Goal: Transaction & Acquisition: Purchase product/service

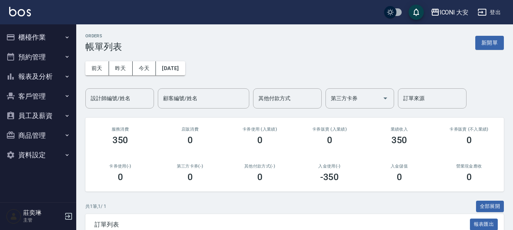
click at [29, 38] on button "櫃檯作業" at bounding box center [38, 37] width 70 height 20
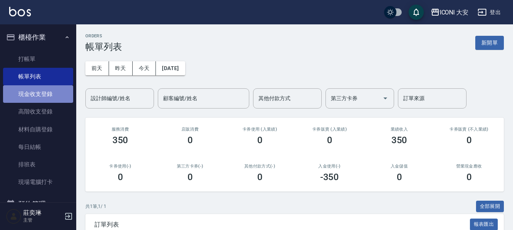
click at [46, 99] on link "現金收支登錄" at bounding box center [38, 94] width 70 height 18
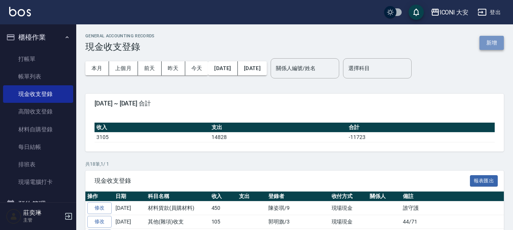
click at [487, 48] on button "新增" at bounding box center [491, 43] width 24 height 14
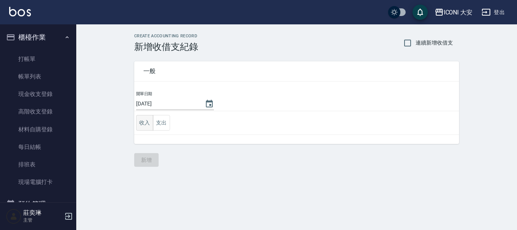
click at [145, 125] on button "收入" at bounding box center [144, 123] width 17 height 16
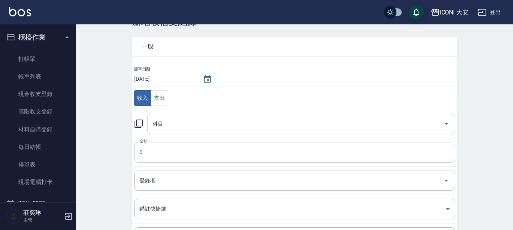
scroll to position [38, 0]
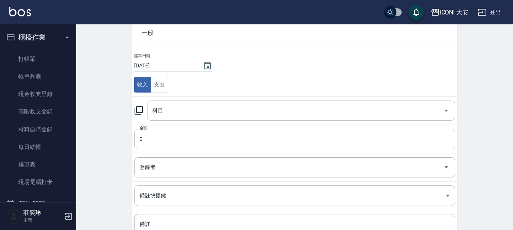
click at [173, 106] on input "科目" at bounding box center [296, 110] width 290 height 13
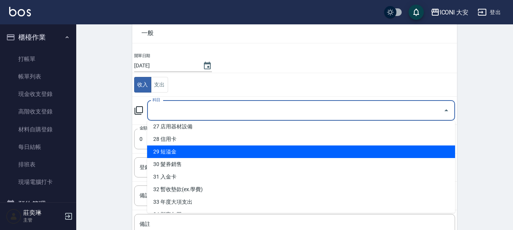
scroll to position [305, 0]
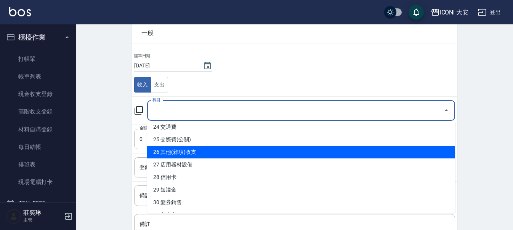
click at [189, 151] on li "26 其他(雜項)收支" at bounding box center [301, 152] width 308 height 13
type input "26 其他(雜項)收支"
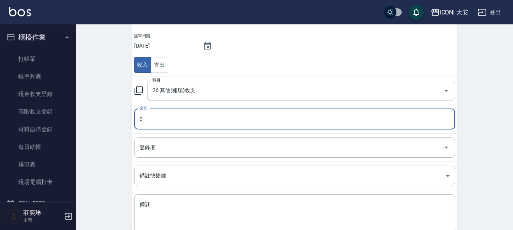
scroll to position [76, 0]
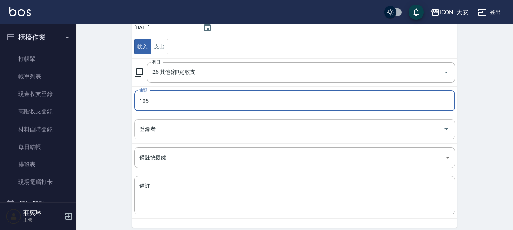
type input "105"
click at [199, 129] on input "登錄者" at bounding box center [289, 129] width 303 height 13
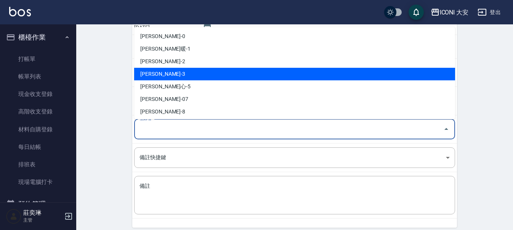
click at [183, 71] on li "[PERSON_NAME]-3" at bounding box center [294, 74] width 321 height 13
type input "[PERSON_NAME]-3"
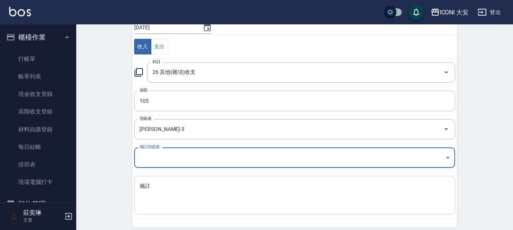
click at [165, 184] on textarea "備註" at bounding box center [294, 196] width 310 height 26
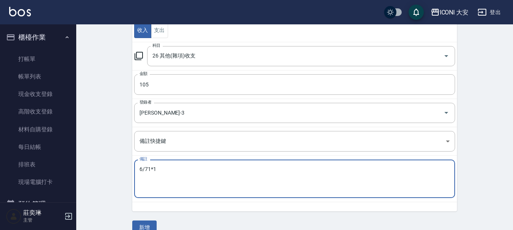
scroll to position [106, 0]
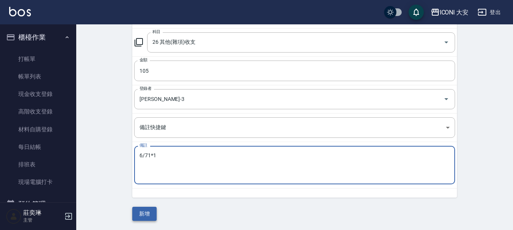
type textarea "6/71*1"
click at [147, 215] on button "新增" at bounding box center [144, 214] width 24 height 14
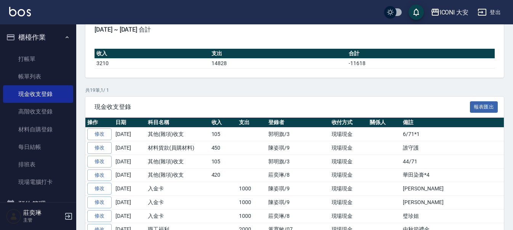
scroll to position [76, 0]
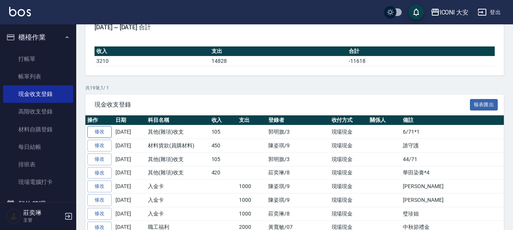
drag, startPoint x: 101, startPoint y: 132, endPoint x: 108, endPoint y: 133, distance: 6.9
click at [101, 133] on link "修改" at bounding box center [99, 132] width 24 height 12
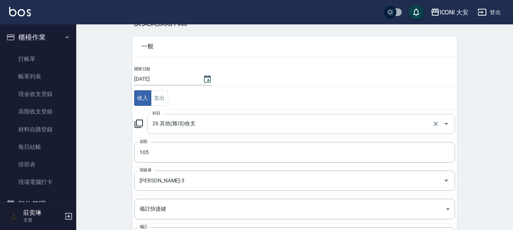
scroll to position [38, 0]
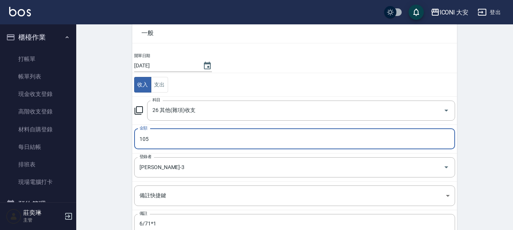
click at [177, 143] on input "105" at bounding box center [294, 139] width 321 height 21
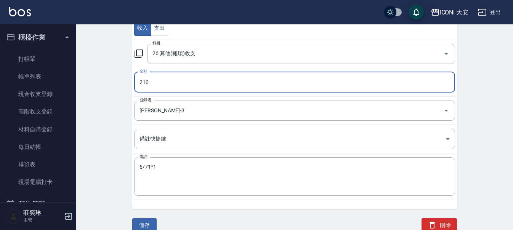
scroll to position [97, 0]
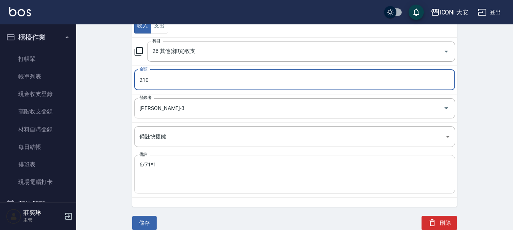
type input "210"
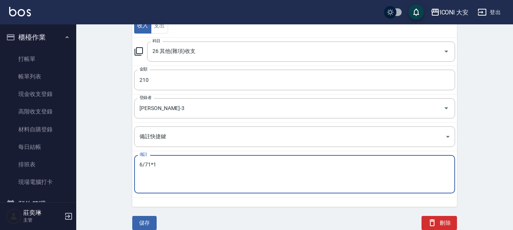
click at [191, 162] on textarea "6/71*1" at bounding box center [294, 175] width 310 height 26
type textarea "6/71*1 6%*1"
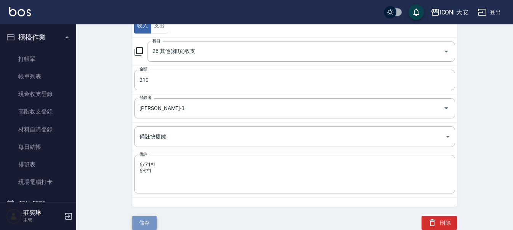
click at [149, 224] on button "儲存" at bounding box center [144, 223] width 24 height 14
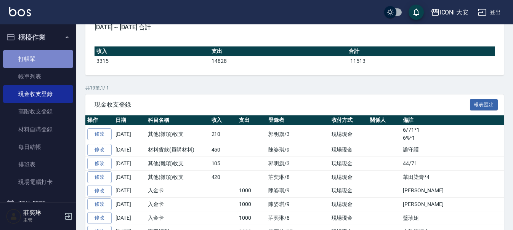
click at [43, 59] on link "打帳單" at bounding box center [38, 59] width 70 height 18
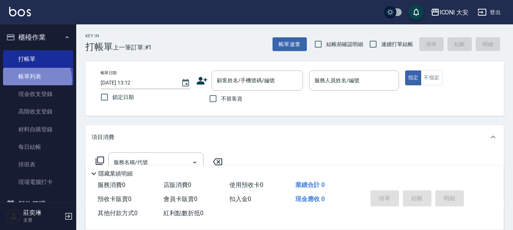
click at [35, 80] on link "帳單列表" at bounding box center [38, 77] width 70 height 18
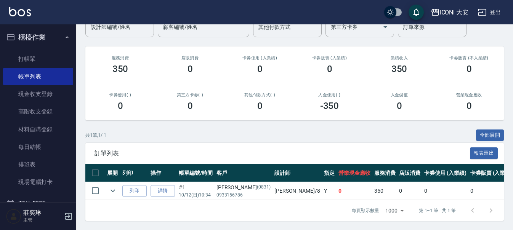
scroll to position [77, 0]
click at [50, 61] on link "打帳單" at bounding box center [38, 59] width 70 height 18
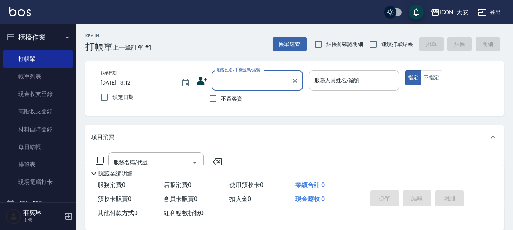
click at [332, 83] on input "服務人員姓名/編號" at bounding box center [353, 80] width 83 height 13
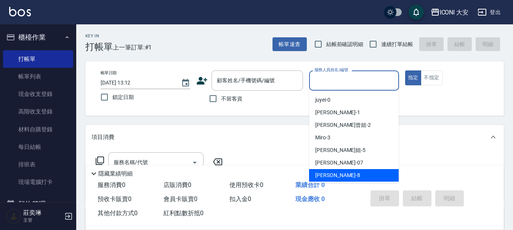
click at [332, 175] on span "Yulisa -8" at bounding box center [337, 175] width 45 height 8
type input "Yulisa-8"
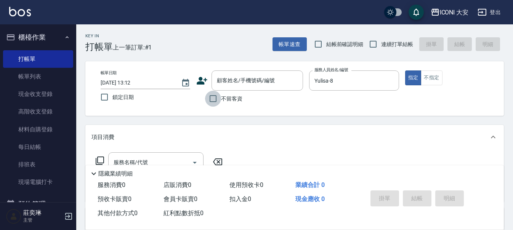
click at [212, 98] on input "不留客資" at bounding box center [213, 99] width 16 height 16
checkbox input "true"
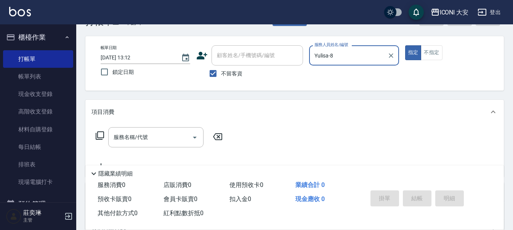
scroll to position [38, 0]
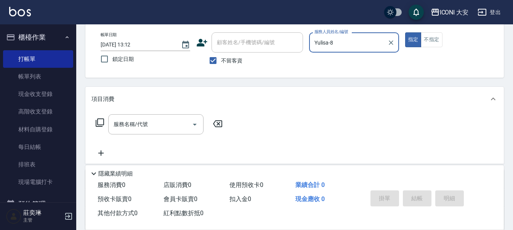
click at [100, 121] on icon at bounding box center [99, 122] width 9 height 9
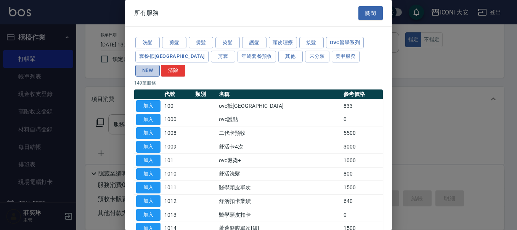
click at [160, 65] on button "NEW" at bounding box center [147, 71] width 24 height 12
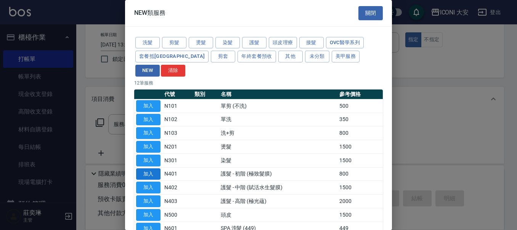
click at [151, 168] on button "加入" at bounding box center [148, 174] width 24 height 12
type input "護髮 - 初階 (極致髮膜)(N401)"
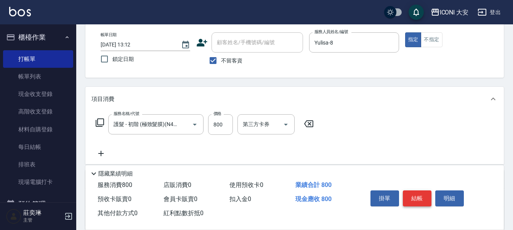
click at [418, 197] on button "結帳" at bounding box center [417, 199] width 29 height 16
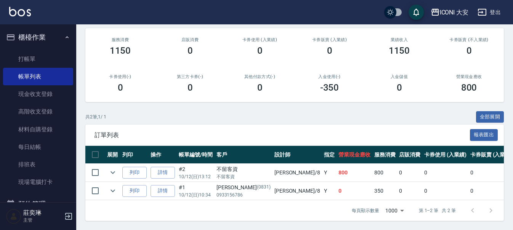
scroll to position [95, 0]
click at [34, 56] on link "打帳單" at bounding box center [38, 59] width 70 height 18
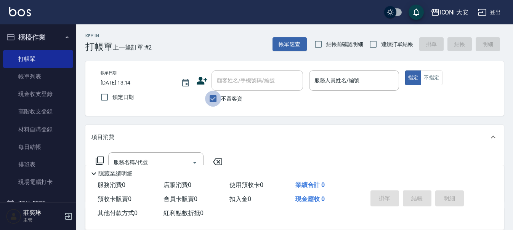
click at [215, 99] on input "不留客資" at bounding box center [213, 99] width 16 height 16
checkbox input "false"
click at [231, 83] on div "顧客姓名/手機號碼/編號 顧客姓名/手機號碼/編號" at bounding box center [256, 80] width 91 height 20
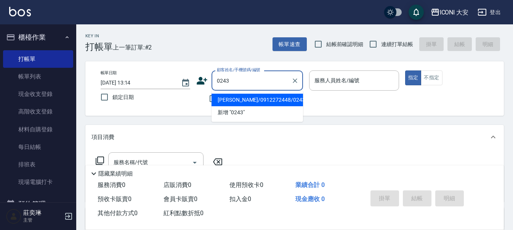
click at [278, 103] on li "[PERSON_NAME]/0912272448/0243" at bounding box center [256, 100] width 91 height 13
type input "[PERSON_NAME]/0912272448/0243"
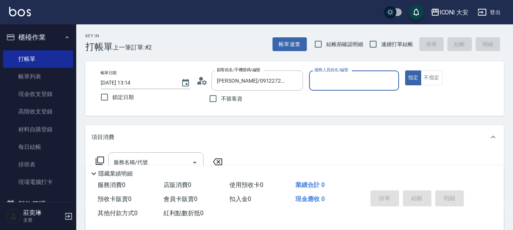
click at [318, 80] on input "服務人員姓名/編號" at bounding box center [353, 80] width 83 height 13
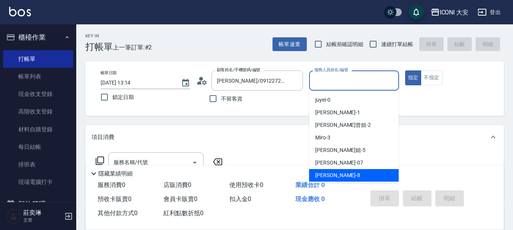
click at [327, 176] on span "Yulisa -8" at bounding box center [337, 175] width 45 height 8
type input "Yulisa-8"
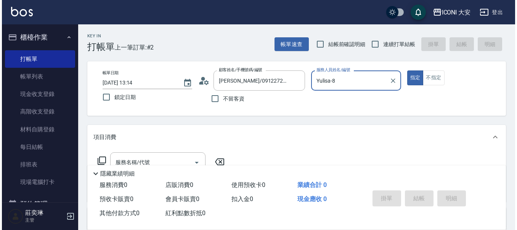
scroll to position [76, 0]
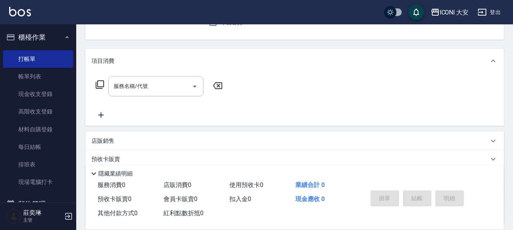
click at [103, 83] on icon at bounding box center [100, 84] width 8 height 8
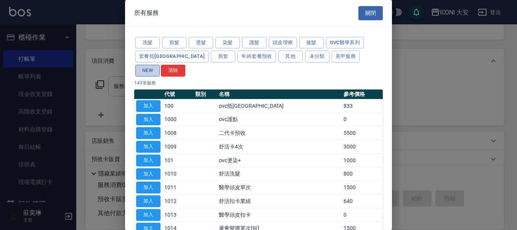
click at [160, 65] on button "NEW" at bounding box center [147, 71] width 24 height 12
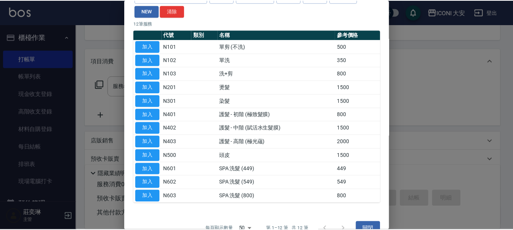
scroll to position [61, 0]
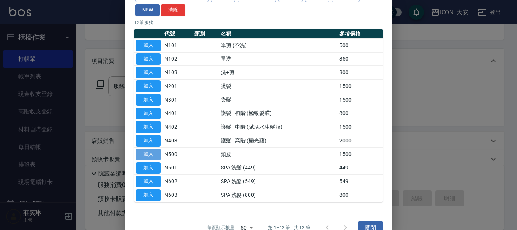
click at [149, 149] on button "加入" at bounding box center [148, 155] width 24 height 12
type input "頭皮(N500)"
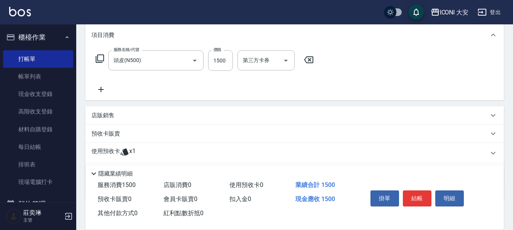
scroll to position [145, 0]
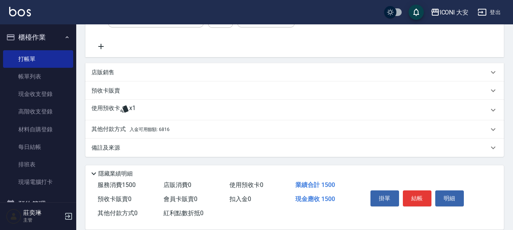
click at [114, 129] on p "其他付款方式 入金可用餘額: 6816" at bounding box center [130, 129] width 78 height 8
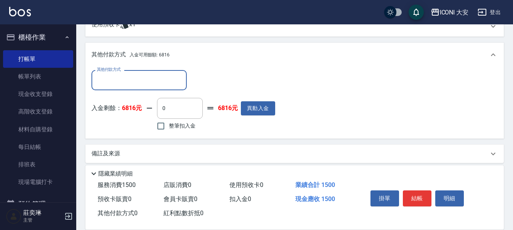
scroll to position [235, 0]
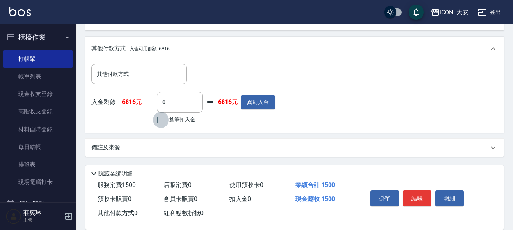
click at [163, 122] on input "整筆扣入金" at bounding box center [161, 120] width 16 height 16
checkbox input "true"
type input "1500"
click at [409, 195] on button "結帳" at bounding box center [417, 199] width 29 height 16
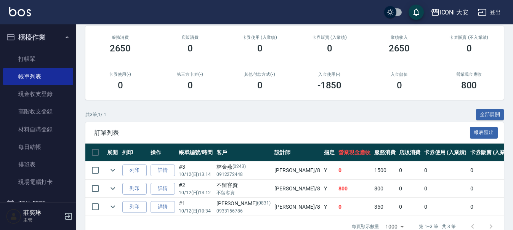
scroll to position [114, 0]
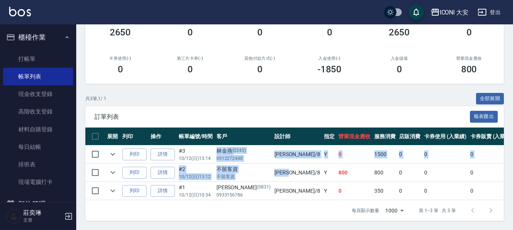
drag, startPoint x: 217, startPoint y: 146, endPoint x: 261, endPoint y: 164, distance: 47.7
click at [261, 164] on tbody "列印 詳情 #3 10/12 (日) 13:14 [PERSON_NAME][PHONE_NUMBER] Yulisa /8 Y 0 1500 0 0 0 1…" at bounding box center [427, 173] width 685 height 55
click at [272, 164] on td "Yulisa /8" at bounding box center [297, 173] width 50 height 18
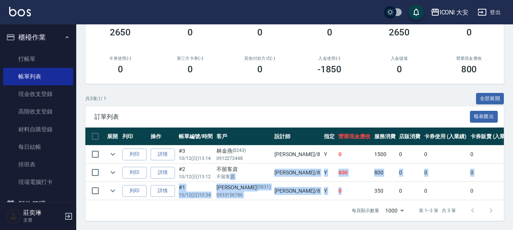
drag, startPoint x: 231, startPoint y: 167, endPoint x: 294, endPoint y: 178, distance: 63.7
click at [294, 178] on tbody "列印 詳情 #3 10/12 (日) 13:14 [PERSON_NAME][PHONE_NUMBER] Yulisa /8 Y 0 1500 0 0 0 1…" at bounding box center [427, 173] width 685 height 55
click at [336, 182] on td "0" at bounding box center [354, 191] width 36 height 18
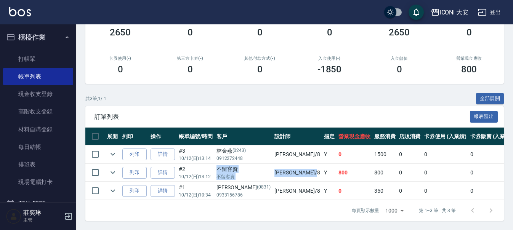
drag, startPoint x: 218, startPoint y: 160, endPoint x: 266, endPoint y: 168, distance: 49.2
click at [266, 168] on tr "列印 詳情 #2 10/12 (日) 13:12 不留客資 不留客資 Yulisa /8 Y 800 800 0 0 0 800 0 0 0 0 0" at bounding box center [427, 173] width 685 height 18
click at [272, 168] on td "Yulisa /8" at bounding box center [297, 173] width 50 height 18
drag, startPoint x: 235, startPoint y: 169, endPoint x: 285, endPoint y: 171, distance: 50.3
click at [285, 171] on tr "列印 詳情 #2 10/12 (日) 13:12 不留客資 不留客資 Yulisa /8 Y 800 800 0 0 0 800 0 0 0 0 0" at bounding box center [427, 173] width 685 height 18
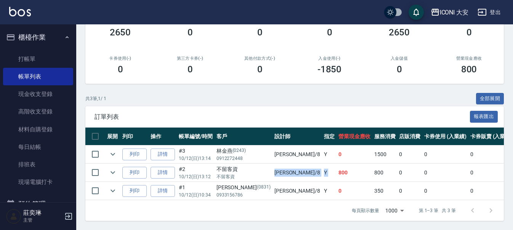
click at [336, 171] on td "800" at bounding box center [354, 173] width 36 height 18
click at [155, 167] on link "詳情" at bounding box center [163, 173] width 24 height 12
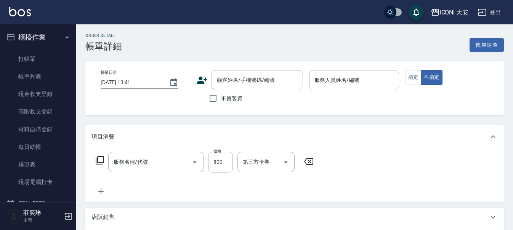
type input "[DATE] 13:12"
checkbox input "true"
type input "Yulisa-8"
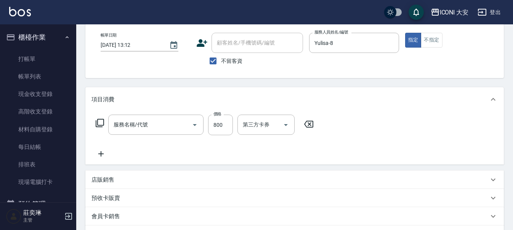
type input "護髮 - 初階 (極致髮膜)(N401)"
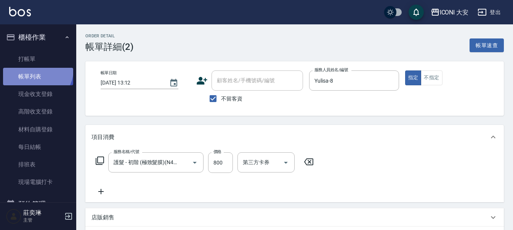
click at [36, 69] on link "帳單列表" at bounding box center [38, 77] width 70 height 18
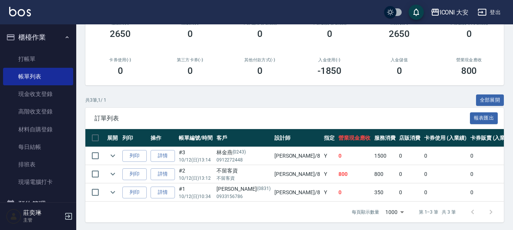
scroll to position [114, 0]
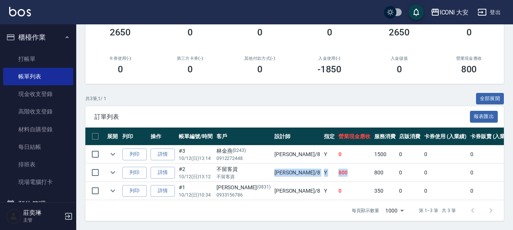
drag, startPoint x: 246, startPoint y: 169, endPoint x: 295, endPoint y: 168, distance: 49.5
click at [295, 168] on tr "列印 詳情 #2 10/12 (日) 13:12 不留客資 不留客資 Yulisa /8 Y 800 800 0 0 0 800 0 0 0 0 0" at bounding box center [427, 173] width 685 height 18
click at [336, 168] on td "800" at bounding box center [354, 173] width 36 height 18
drag, startPoint x: 198, startPoint y: 166, endPoint x: 310, endPoint y: 166, distance: 112.0
click at [310, 166] on tr "列印 詳情 #2 10/12 (日) 13:12 不留客資 不留客資 Yulisa /8 Y 800 800 0 0 0 800 0 0 0 0 0" at bounding box center [427, 173] width 685 height 18
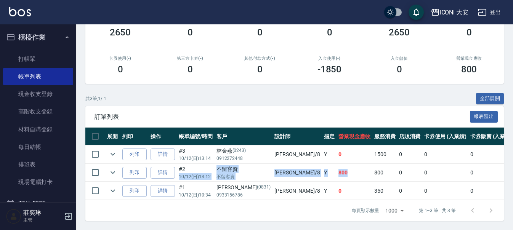
click at [215, 166] on td "不留客資 不留客資" at bounding box center [244, 173] width 58 height 18
drag, startPoint x: 232, startPoint y: 165, endPoint x: 285, endPoint y: 174, distance: 54.2
click at [285, 174] on tr "列印 詳情 #2 10/12 (日) 13:12 不留客資 不留客資 Yulisa /8 Y 800 800 0 0 0 800 0 0 0 0 0" at bounding box center [427, 173] width 685 height 18
drag, startPoint x: 285, startPoint y: 174, endPoint x: 262, endPoint y: 173, distance: 23.3
click at [285, 174] on tr "列印 詳情 #2 10/12 (日) 13:12 不留客資 不留客資 Yulisa /8 Y 800 800 0 0 0 800 0 0 0 0 0" at bounding box center [427, 173] width 685 height 18
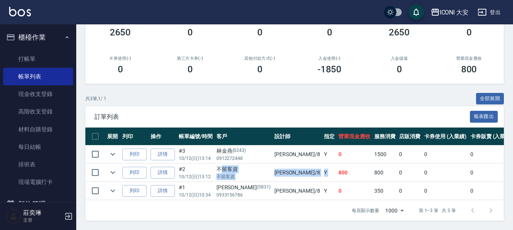
click at [229, 173] on p "不留客資" at bounding box center [243, 176] width 54 height 7
drag, startPoint x: 216, startPoint y: 163, endPoint x: 280, endPoint y: 172, distance: 64.7
click at [280, 172] on tr "列印 詳情 #2 10/12 (日) 13:12 不留客資 不留客資 Yulisa /8 Y 800 800 0 0 0 800 0 0 0 0 0" at bounding box center [427, 173] width 685 height 18
click at [322, 172] on td "Y" at bounding box center [329, 173] width 14 height 18
drag, startPoint x: 287, startPoint y: 170, endPoint x: 312, endPoint y: 171, distance: 25.5
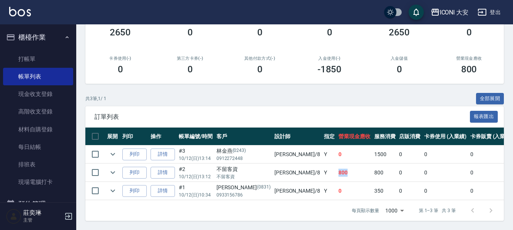
click at [336, 171] on td "800" at bounding box center [354, 173] width 36 height 18
click at [336, 167] on td "800" at bounding box center [354, 173] width 36 height 18
click at [336, 166] on td "800" at bounding box center [354, 173] width 36 height 18
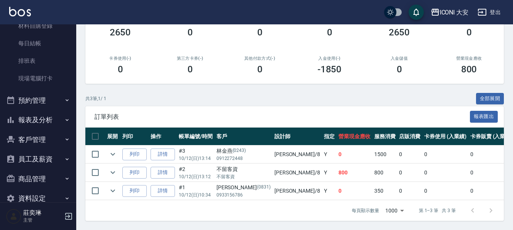
scroll to position [114, 0]
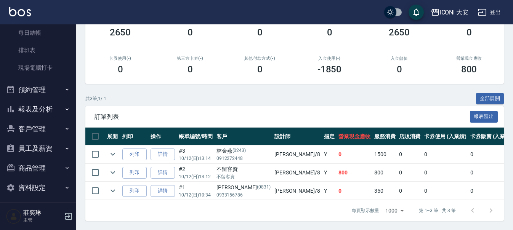
click at [42, 104] on button "報表及分析" at bounding box center [38, 109] width 70 height 20
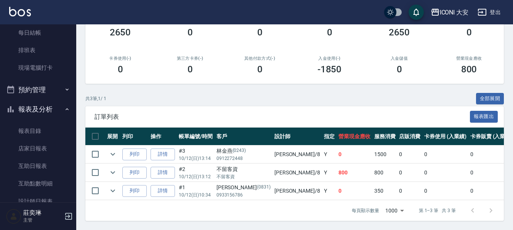
scroll to position [191, 0]
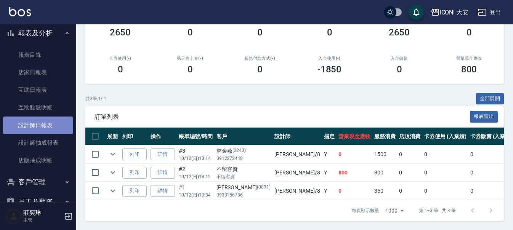
click at [45, 127] on link "設計師日報表" at bounding box center [38, 126] width 70 height 18
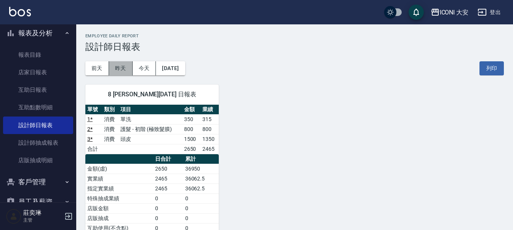
click at [125, 69] on button "昨天" at bounding box center [121, 68] width 24 height 14
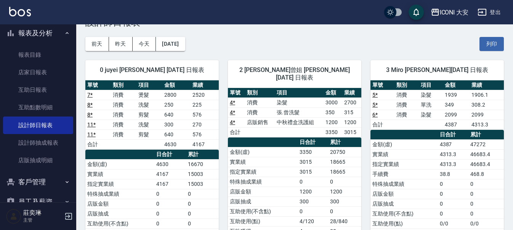
scroll to position [38, 0]
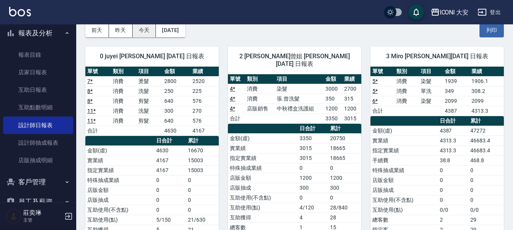
click at [142, 29] on button "今天" at bounding box center [145, 30] width 24 height 14
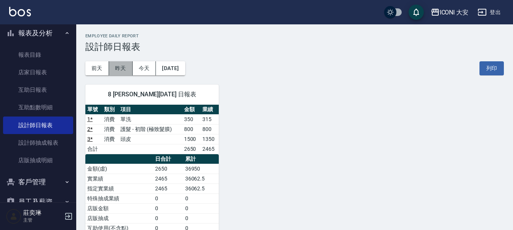
click at [116, 73] on button "昨天" at bounding box center [121, 68] width 24 height 14
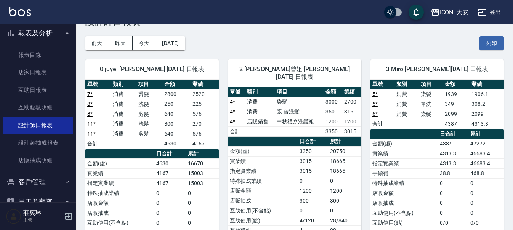
scroll to position [38, 0]
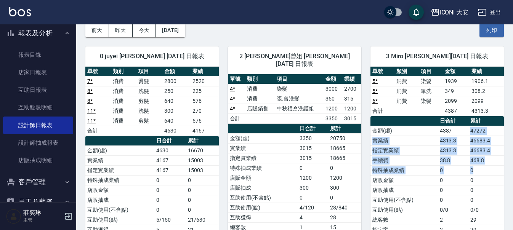
drag, startPoint x: 471, startPoint y: 133, endPoint x: 487, endPoint y: 170, distance: 40.1
click at [487, 170] on tbody "金額(虛) 4387 47272 實業績 4313.3 46683.4 指定實業績 4313.3 46683.4 手續費 38.8 468.8 特殊抽成業績 …" at bounding box center [436, 195] width 133 height 139
click at [487, 170] on td "0" at bounding box center [485, 170] width 35 height 10
drag, startPoint x: 460, startPoint y: 128, endPoint x: 481, endPoint y: 177, distance: 53.4
click at [481, 177] on tbody "金額(虛) 4387 47272 實業績 4313.3 46683.4 指定實業績 4313.3 46683.4 手續費 38.8 468.8 特殊抽成業績 …" at bounding box center [436, 195] width 133 height 139
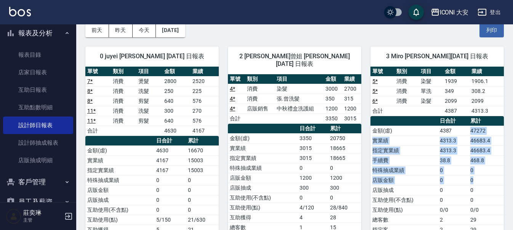
click at [481, 177] on td "0" at bounding box center [485, 180] width 35 height 10
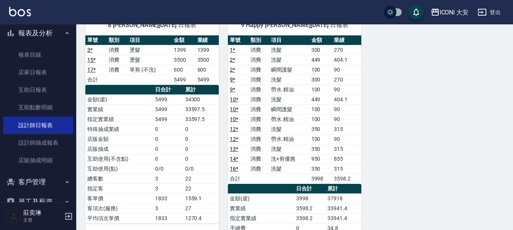
scroll to position [343, 0]
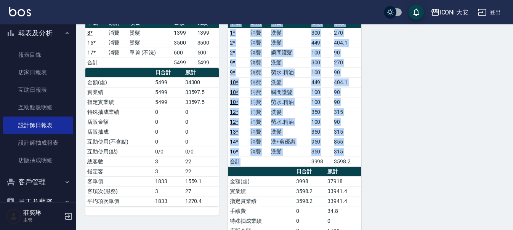
drag, startPoint x: 309, startPoint y: 162, endPoint x: 387, endPoint y: 162, distance: 78.5
click at [387, 162] on div "0 juyei [PERSON_NAME] [DATE] 日報表 單號 類別 項目 金額 業績 7 * 消費 燙髮 2800 2520 8 * 消費 洗髮 2…" at bounding box center [290, 33] width 428 height 602
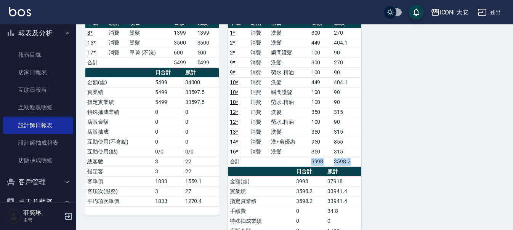
drag, startPoint x: 310, startPoint y: 162, endPoint x: 350, endPoint y: 161, distance: 39.7
click at [350, 161] on tr "合計 3998 3598.2" at bounding box center [294, 162] width 133 height 10
click at [350, 161] on td "3598.2" at bounding box center [346, 162] width 29 height 10
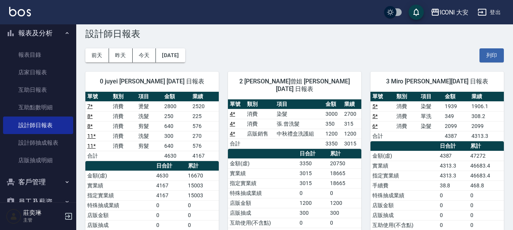
scroll to position [0, 0]
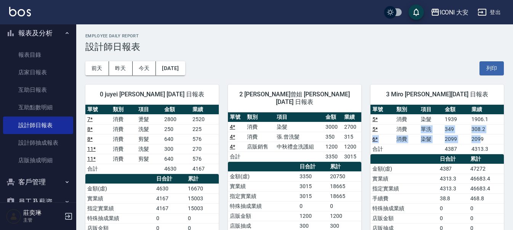
drag, startPoint x: 412, startPoint y: 132, endPoint x: 479, endPoint y: 142, distance: 68.6
click at [479, 142] on tbody "5 * 消費 染髮 1939 1906.1 5 * 消費 單洗 349 308.2 6 * 消費 染髮 2099 2099 合計 4387 4313.3" at bounding box center [436, 134] width 133 height 40
click at [479, 142] on td "2099" at bounding box center [486, 139] width 34 height 10
drag, startPoint x: 397, startPoint y: 131, endPoint x: 468, endPoint y: 131, distance: 70.1
click at [468, 131] on tr "5 * 消費 單洗 349 308.2" at bounding box center [436, 129] width 133 height 10
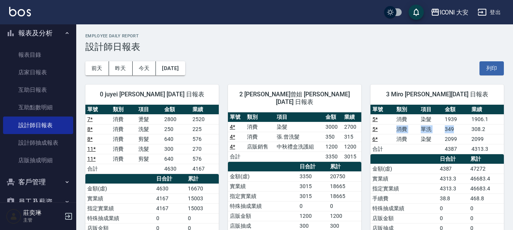
click at [468, 131] on td "349" at bounding box center [456, 129] width 27 height 10
drag, startPoint x: 397, startPoint y: 130, endPoint x: 458, endPoint y: 130, distance: 60.2
click at [458, 130] on tr "5 * 消費 單洗 349 308.2" at bounding box center [436, 129] width 133 height 10
drag, startPoint x: 458, startPoint y: 130, endPoint x: 453, endPoint y: 131, distance: 4.3
click at [457, 130] on td "349" at bounding box center [456, 129] width 27 height 10
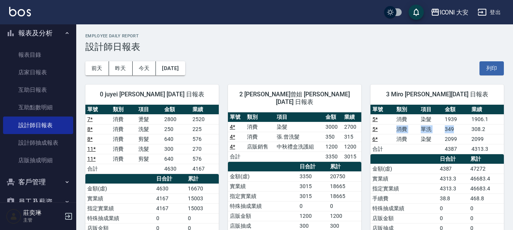
drag, startPoint x: 393, startPoint y: 130, endPoint x: 460, endPoint y: 133, distance: 67.2
click at [460, 133] on tr "5 * 消費 單洗 349 308.2" at bounding box center [436, 129] width 133 height 10
click at [460, 133] on td "349" at bounding box center [456, 129] width 27 height 10
drag, startPoint x: 382, startPoint y: 136, endPoint x: 457, endPoint y: 137, distance: 74.3
click at [457, 137] on tr "6 * 消費 染髮 2099 2099" at bounding box center [436, 139] width 133 height 10
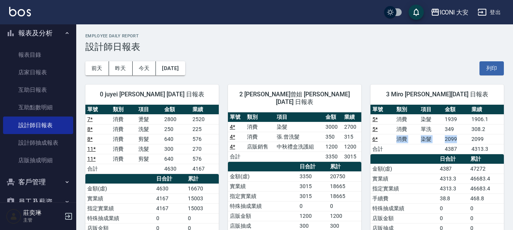
click at [457, 137] on td "2099" at bounding box center [456, 139] width 27 height 10
drag, startPoint x: 417, startPoint y: 142, endPoint x: 469, endPoint y: 143, distance: 51.8
click at [469, 143] on tr "6 * 消費 染髮 2099 2099" at bounding box center [436, 139] width 133 height 10
click at [469, 143] on td "2099" at bounding box center [456, 139] width 27 height 10
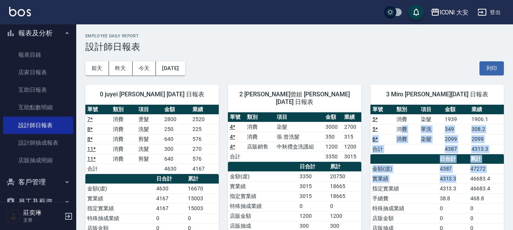
drag, startPoint x: 401, startPoint y: 131, endPoint x: 460, endPoint y: 181, distance: 77.4
click at [460, 181] on div "單號 類別 項目 金額 業績 5 * 消費 染髮 1939 1906.1 5 * 消費 單洗 349 308.2 6 * 消費 染髮 2099 2099 合計…" at bounding box center [436, 204] width 133 height 198
click at [460, 180] on td "4313.3" at bounding box center [453, 179] width 31 height 10
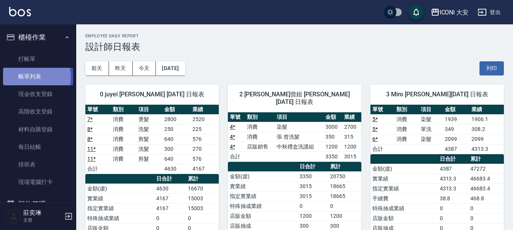
click at [30, 77] on link "帳單列表" at bounding box center [38, 77] width 70 height 18
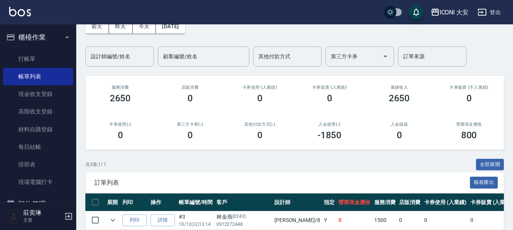
scroll to position [114, 0]
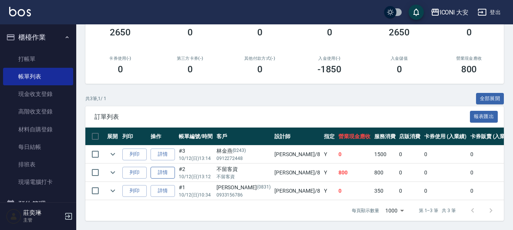
click at [168, 167] on link "詳情" at bounding box center [163, 173] width 24 height 12
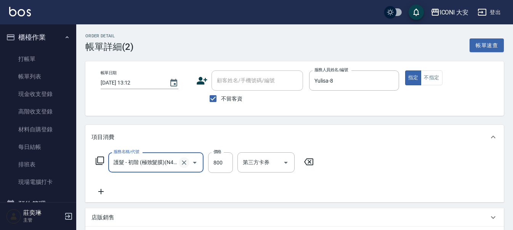
click at [186, 163] on icon "Clear" at bounding box center [184, 163] width 8 height 8
click at [123, 159] on input "服務名稱/代號" at bounding box center [145, 162] width 67 height 13
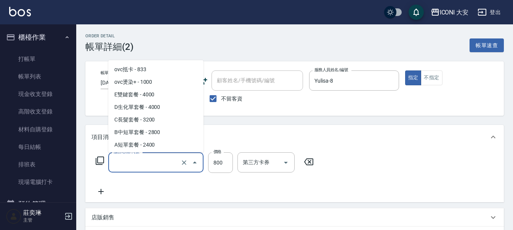
scroll to position [1709, 0]
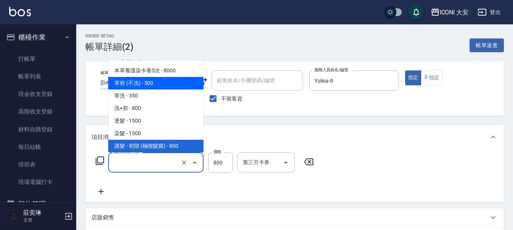
click at [116, 83] on span "單剪 (不洗) - 500" at bounding box center [155, 83] width 95 height 13
type input "單剪 (不洗)(N101)"
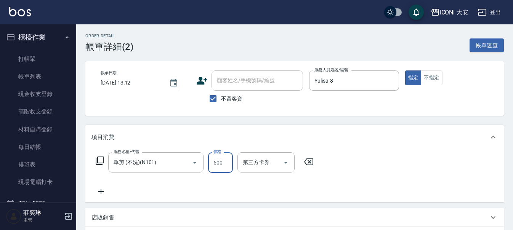
click at [229, 163] on input "500" at bounding box center [220, 162] width 25 height 21
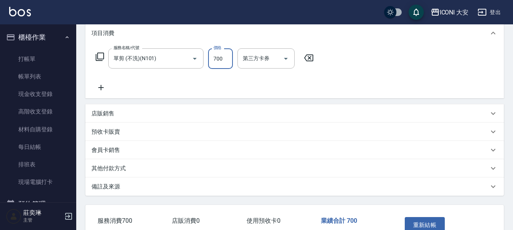
scroll to position [114, 0]
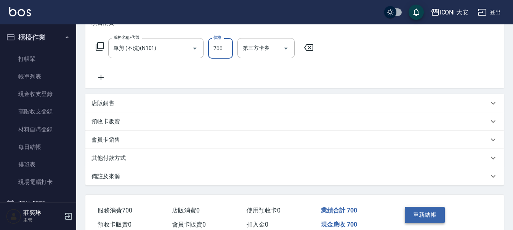
type input "700"
click at [423, 213] on button "重新結帳" at bounding box center [425, 215] width 40 height 16
